Goal: Task Accomplishment & Management: Manage account settings

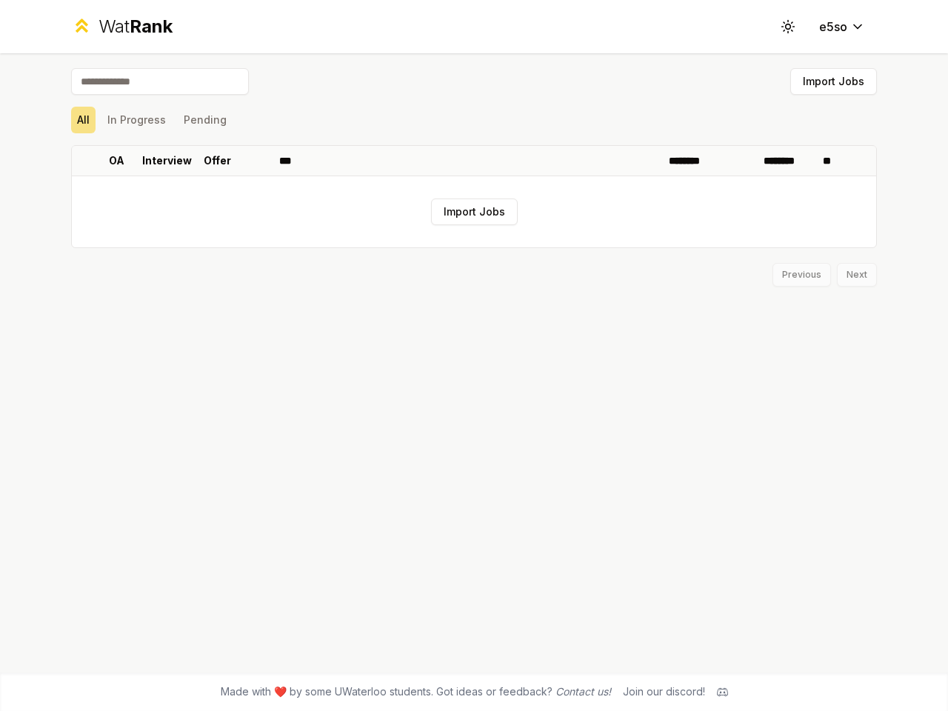
click at [788, 27] on icon at bounding box center [788, 26] width 14 height 14
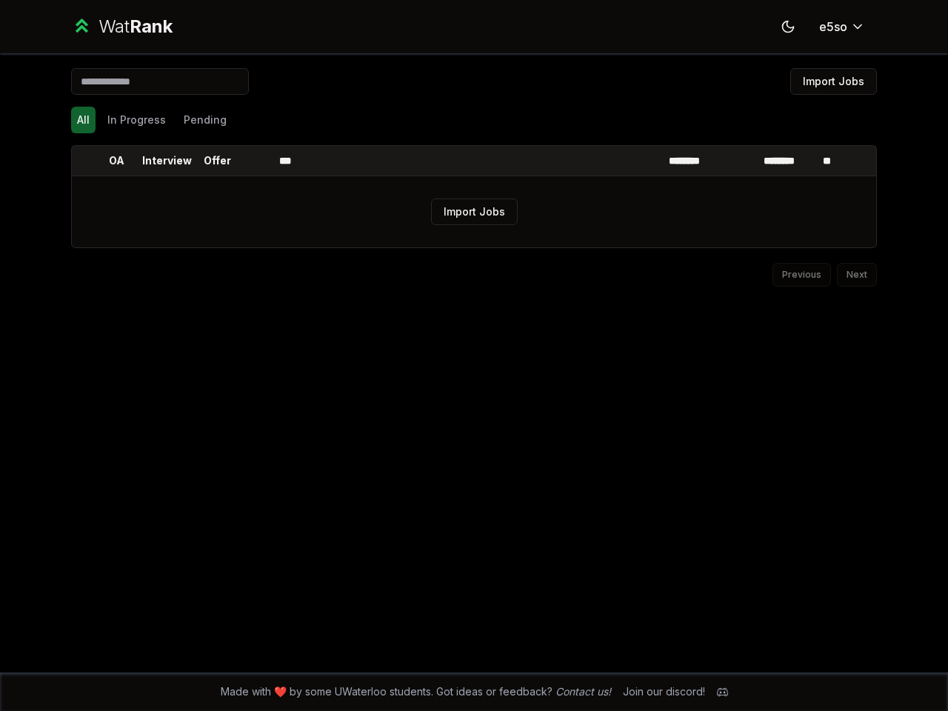
click at [833, 81] on button "Import Jobs" at bounding box center [833, 81] width 87 height 27
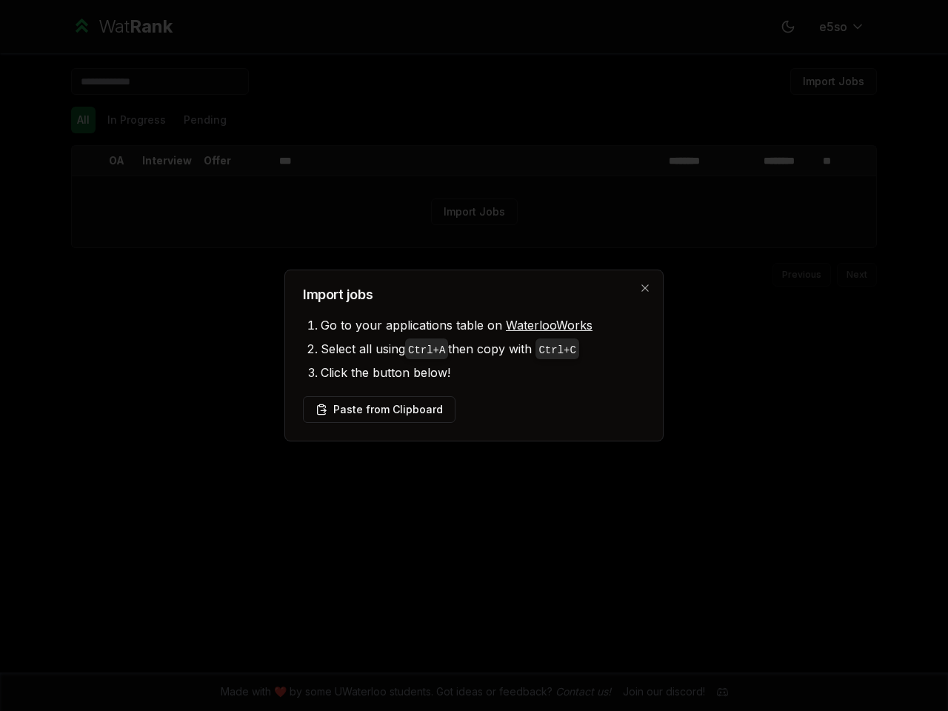
click at [83, 120] on div at bounding box center [474, 355] width 948 height 711
click at [136, 120] on div at bounding box center [474, 355] width 948 height 711
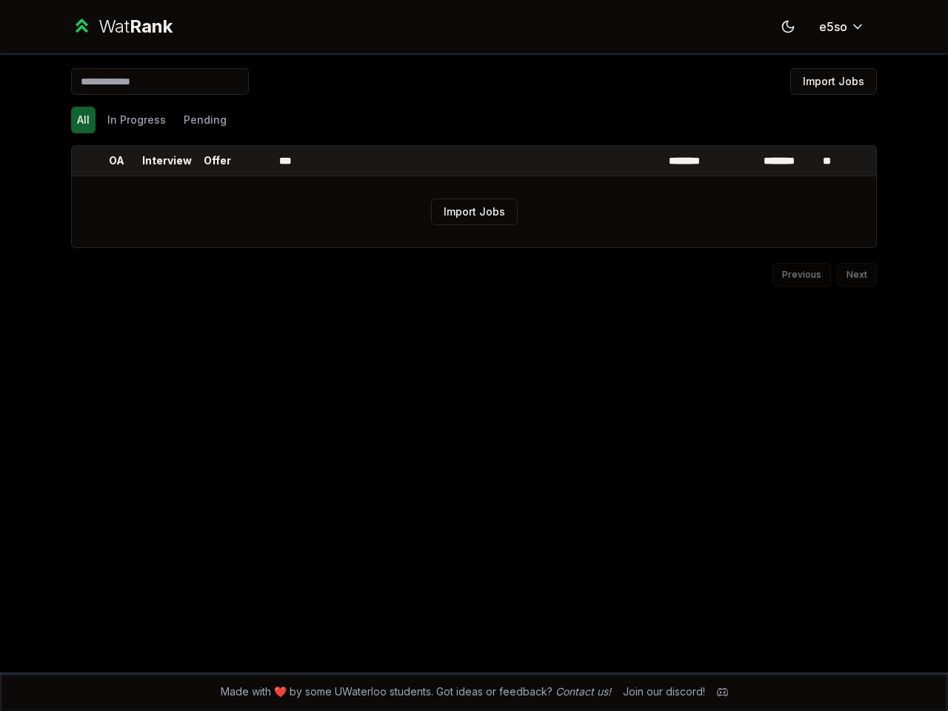
click at [204, 120] on button "Pending" at bounding box center [205, 120] width 55 height 27
click at [84, 161] on th at bounding box center [84, 161] width 24 height 30
click at [116, 161] on p "OA" at bounding box center [117, 160] width 16 height 15
click at [167, 161] on p "Interview" at bounding box center [167, 160] width 50 height 15
click at [217, 161] on p "Offer" at bounding box center [217, 160] width 27 height 15
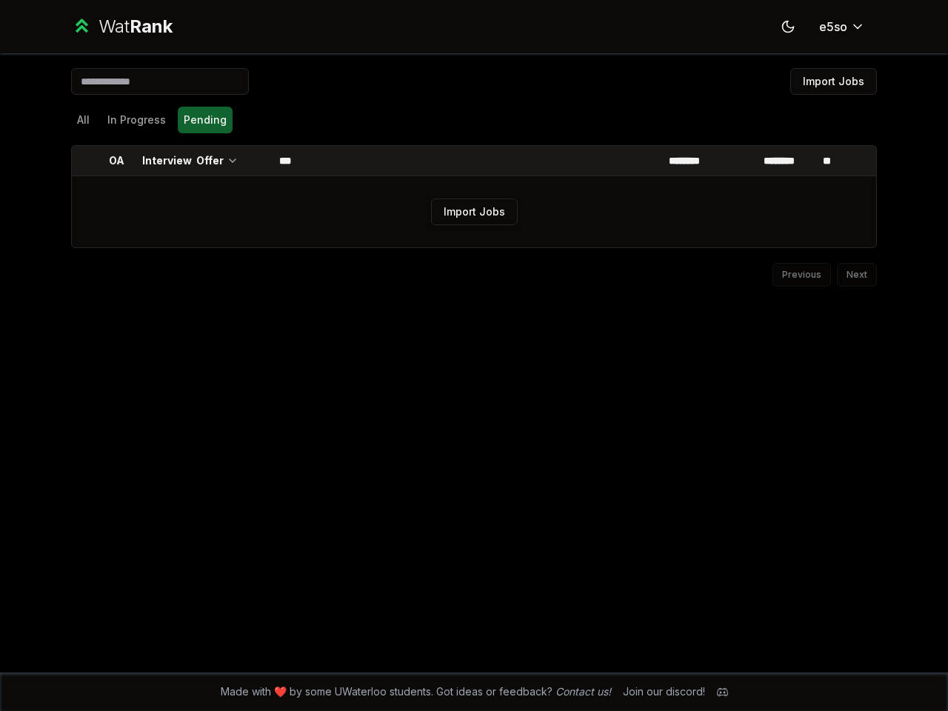
click at [256, 161] on th at bounding box center [256, 161] width 36 height 30
